Goal: Information Seeking & Learning: Learn about a topic

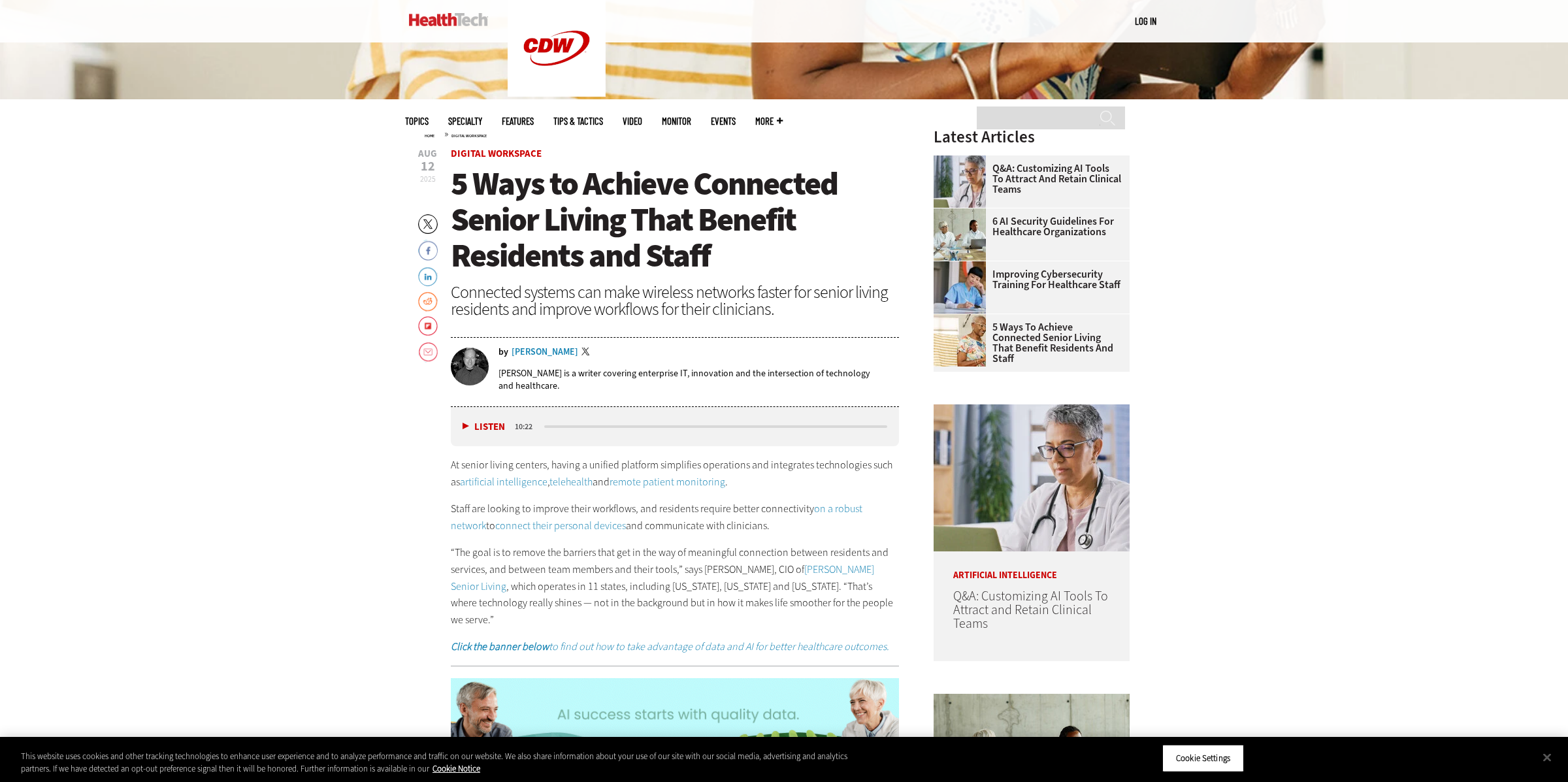
scroll to position [562, 0]
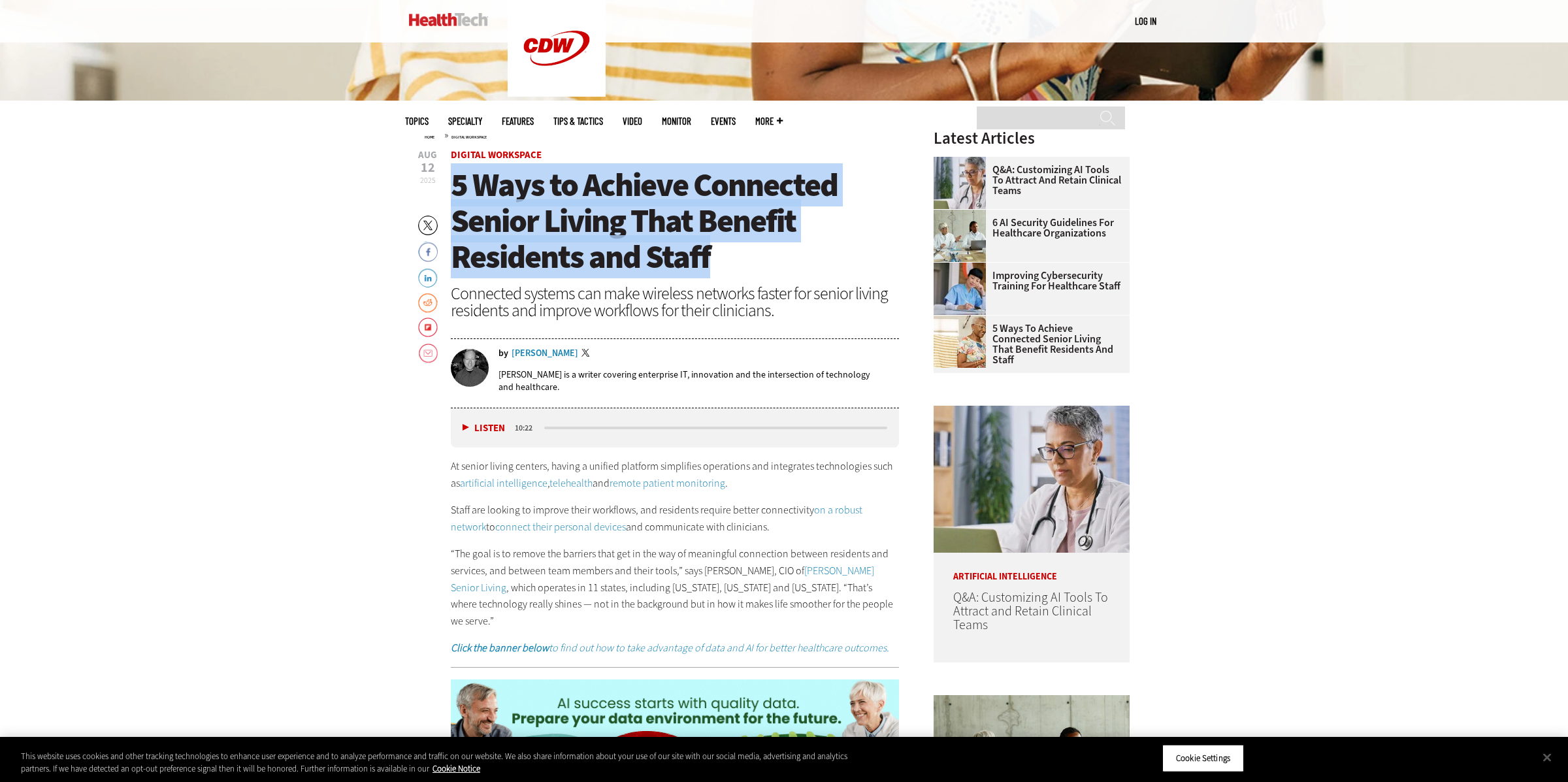
drag, startPoint x: 453, startPoint y: 182, endPoint x: 727, endPoint y: 256, distance: 283.8
click at [739, 253] on h1 "5 Ways to Achieve Connected Senior Living That Benefit Residents and Staff" at bounding box center [674, 221] width 448 height 108
copy span "5 Ways to Achieve Connected Senior Living That Benefit Residents and Staff"
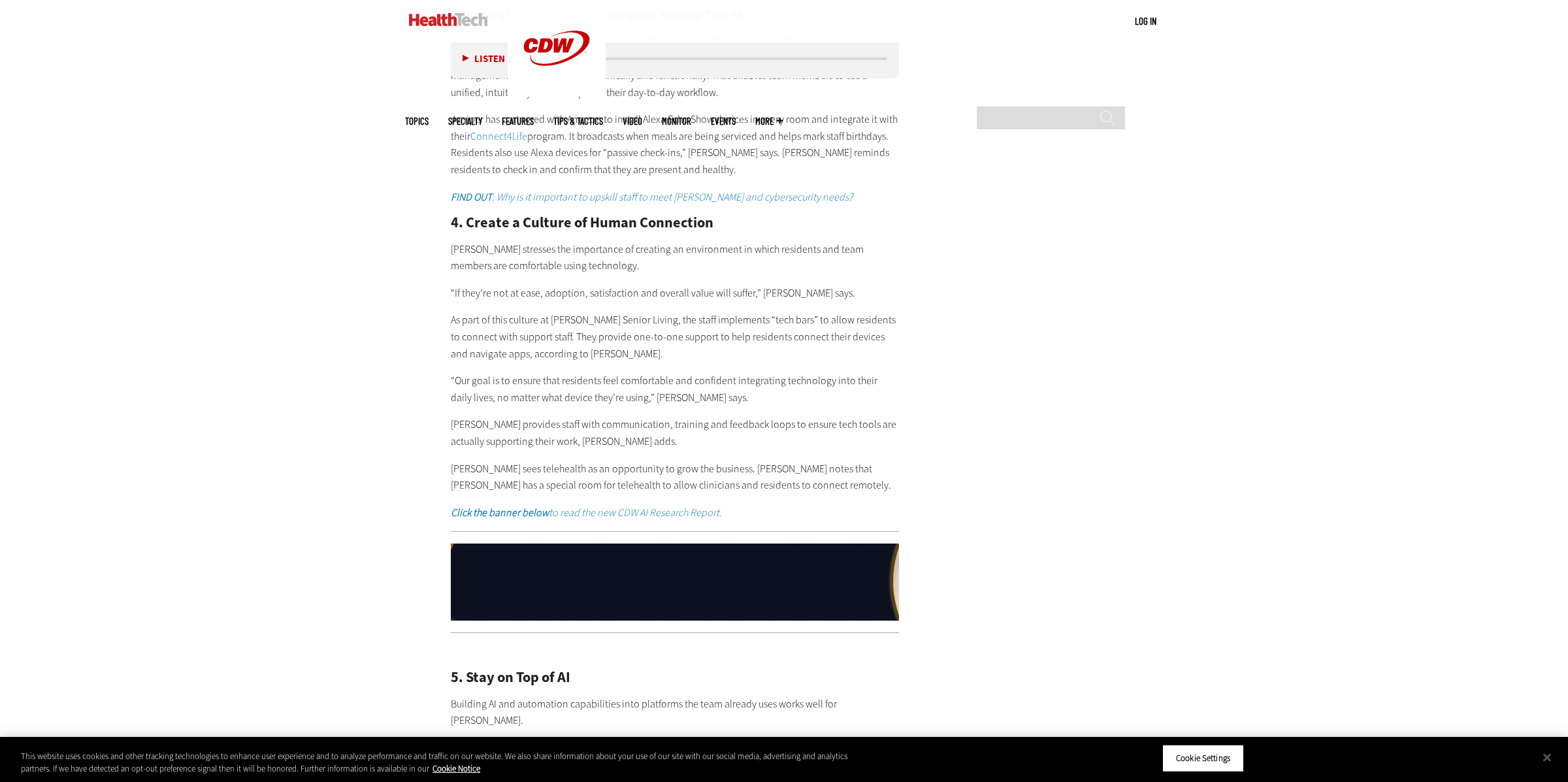
scroll to position [2798, 0]
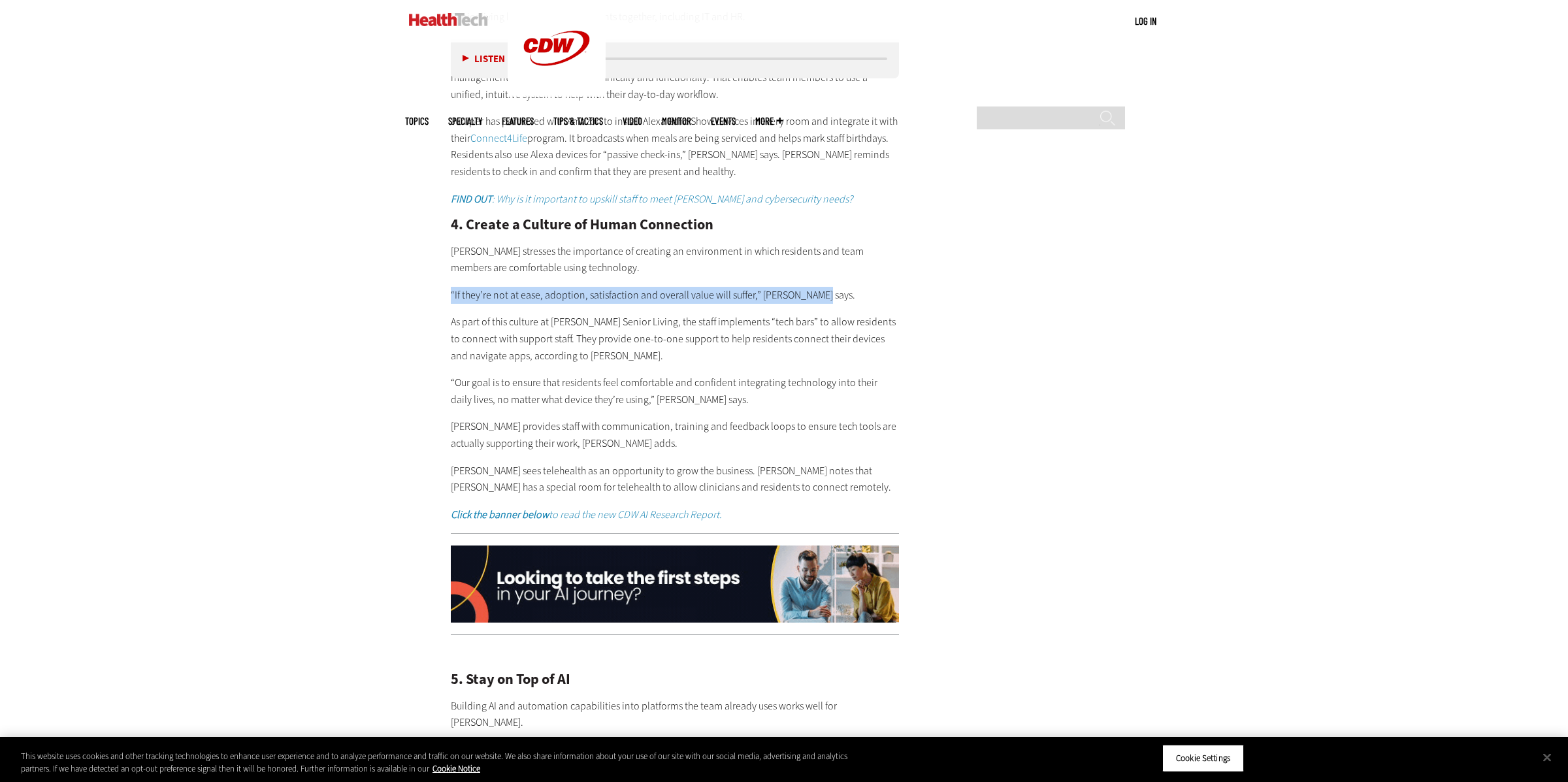
drag, startPoint x: 813, startPoint y: 256, endPoint x: 448, endPoint y: 257, distance: 365.0
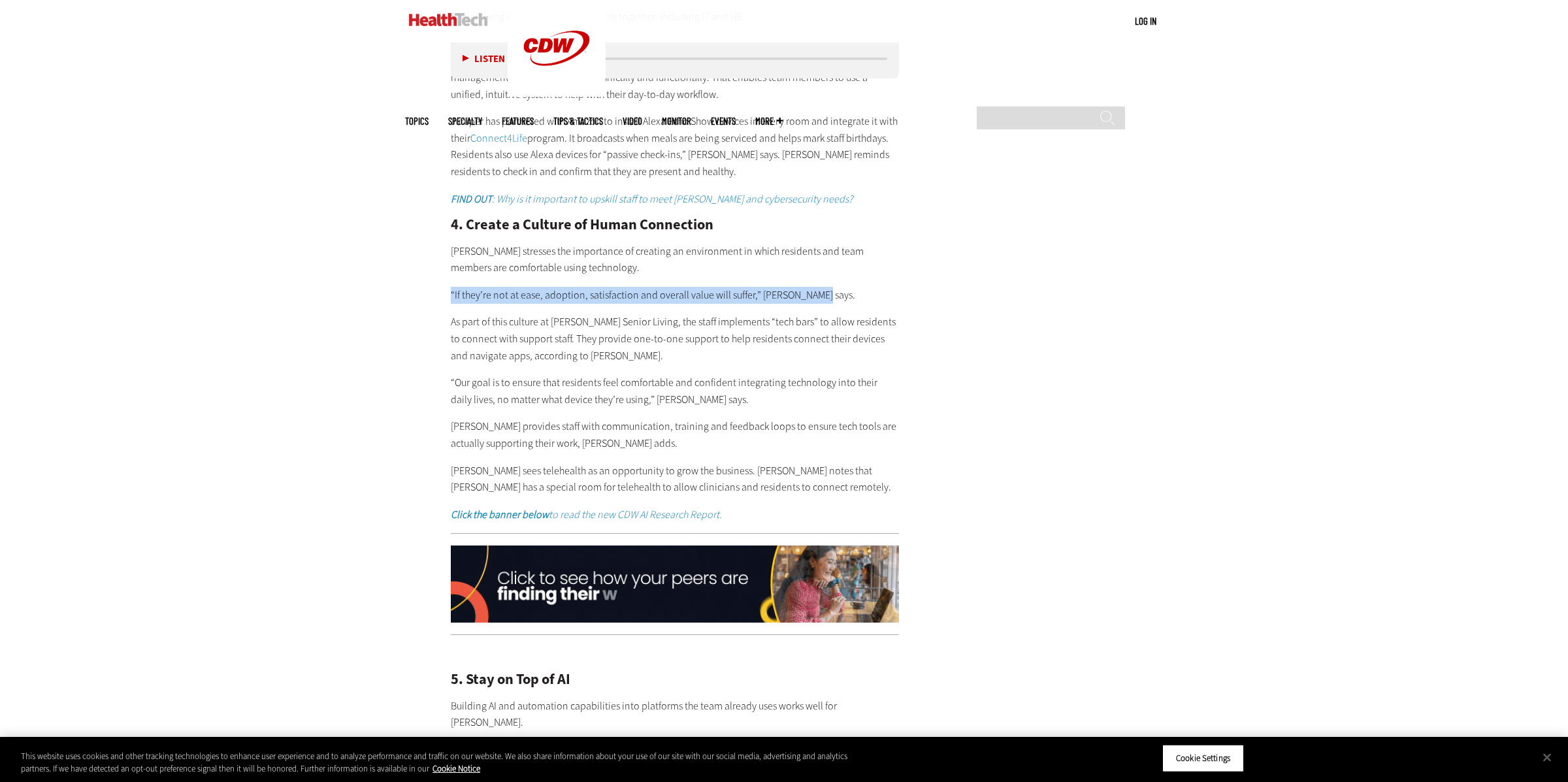
copy p "“If they’re not at ease, adoption, satisfaction and overall value will suffer,”…"
